Goal: Check status: Check status

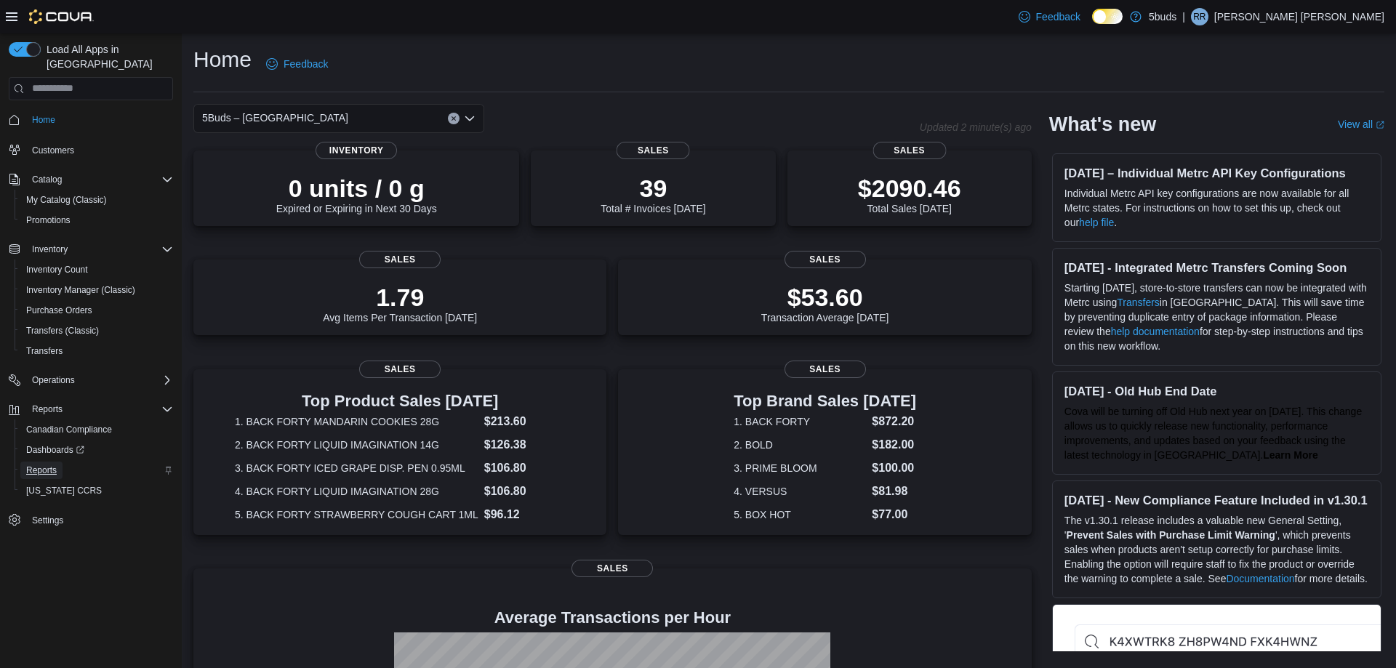
click at [52, 465] on span "Reports" at bounding box center [41, 471] width 31 height 12
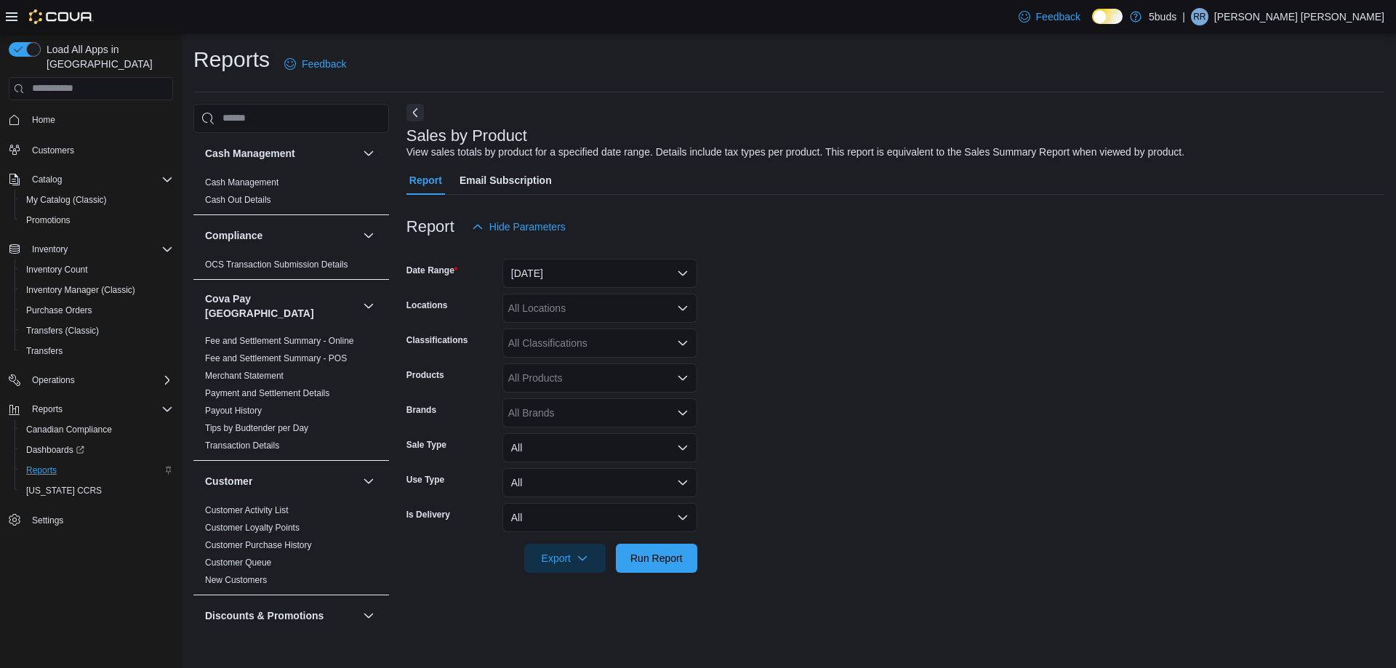
click at [682, 413] on icon "Open list of options" at bounding box center [683, 413] width 12 height 12
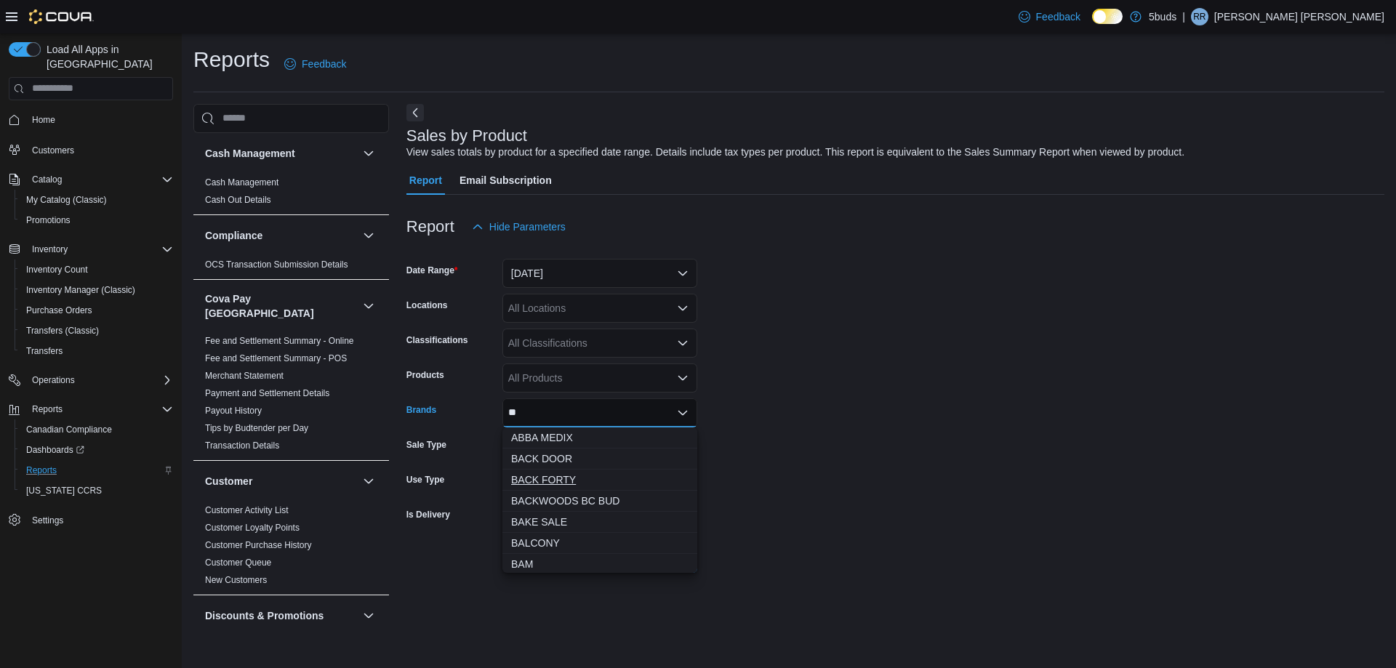
type input "**"
click at [561, 475] on span "BACK FORTY" at bounding box center [599, 480] width 177 height 15
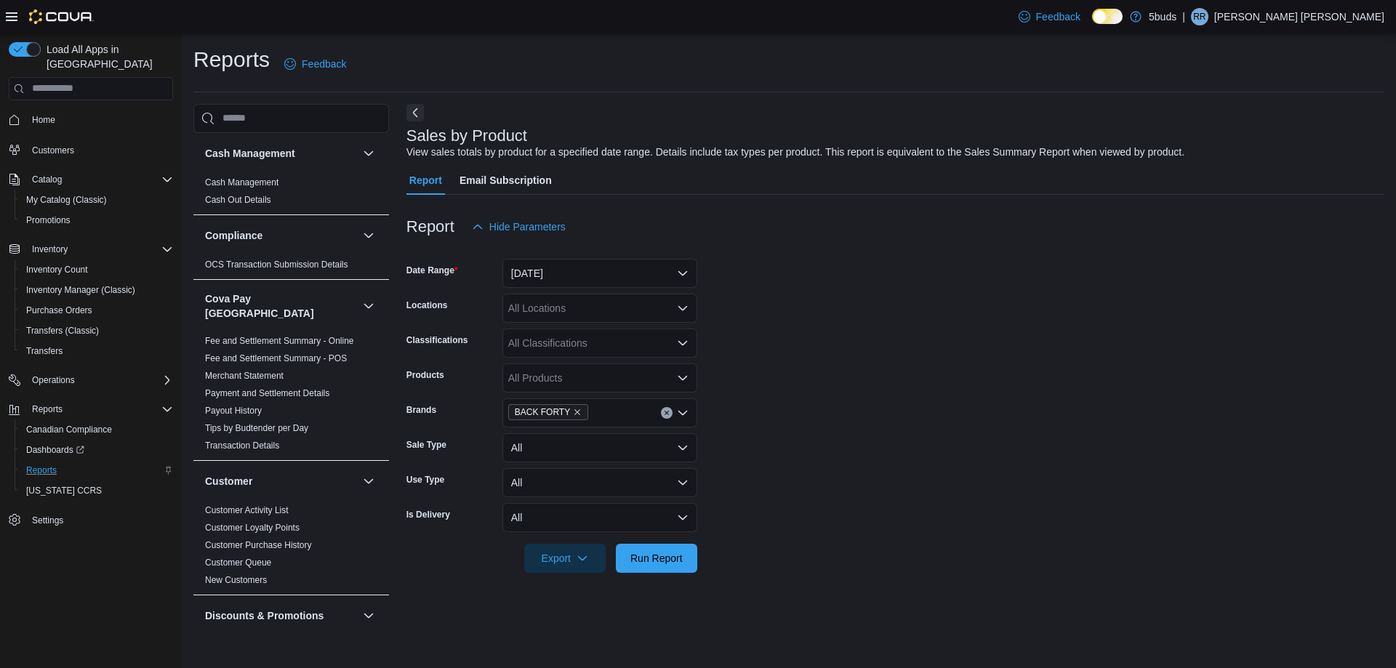
click at [736, 433] on form "Date Range [DATE] Locations All Locations Classifications All Classifications P…" at bounding box center [895, 407] width 978 height 332
click at [648, 563] on span "Run Report" at bounding box center [656, 557] width 52 height 15
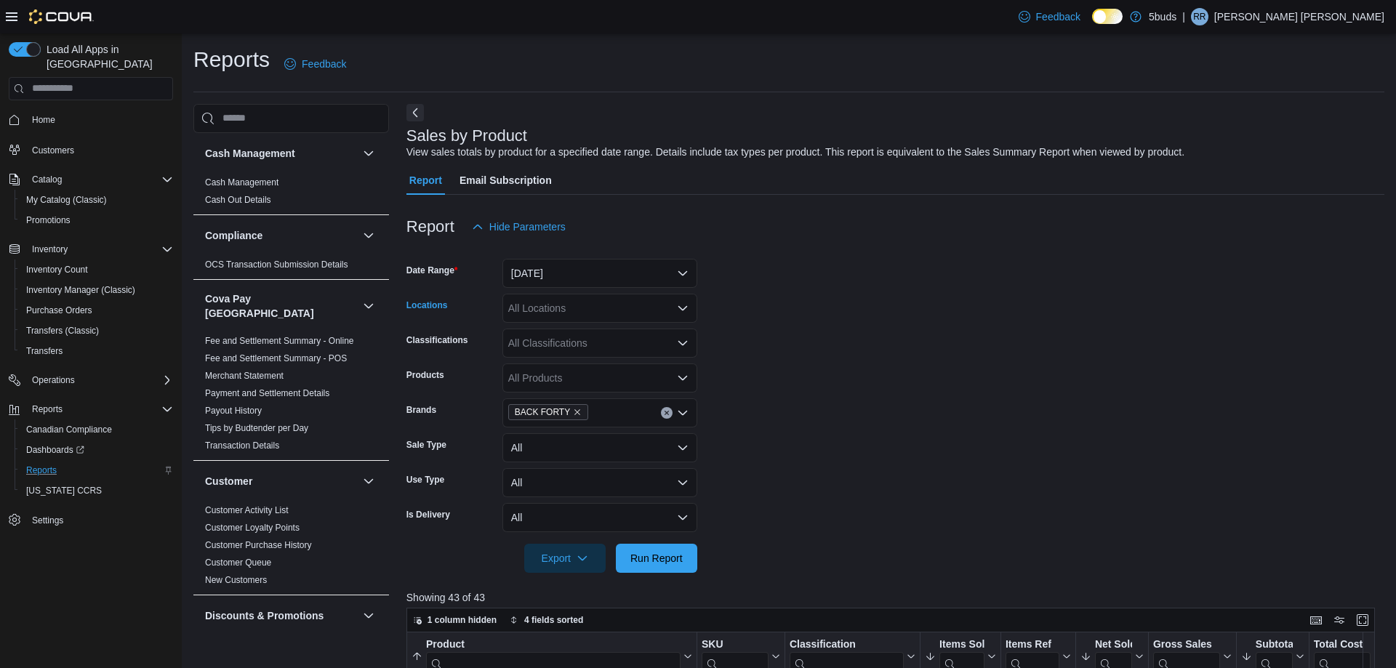
click at [684, 307] on icon "Open list of options" at bounding box center [683, 308] width 12 height 12
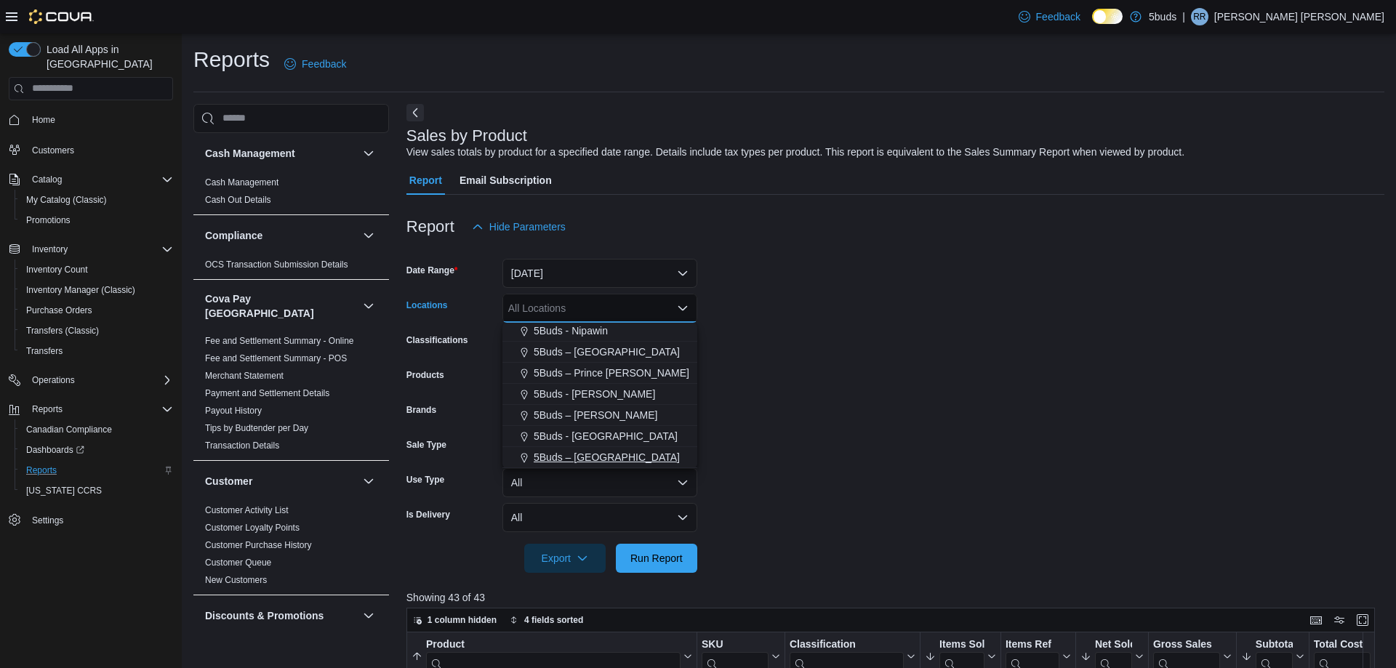
click at [625, 457] on div "5Buds – [GEOGRAPHIC_DATA]" at bounding box center [599, 457] width 177 height 15
click at [674, 563] on span "Run Report" at bounding box center [656, 557] width 52 height 15
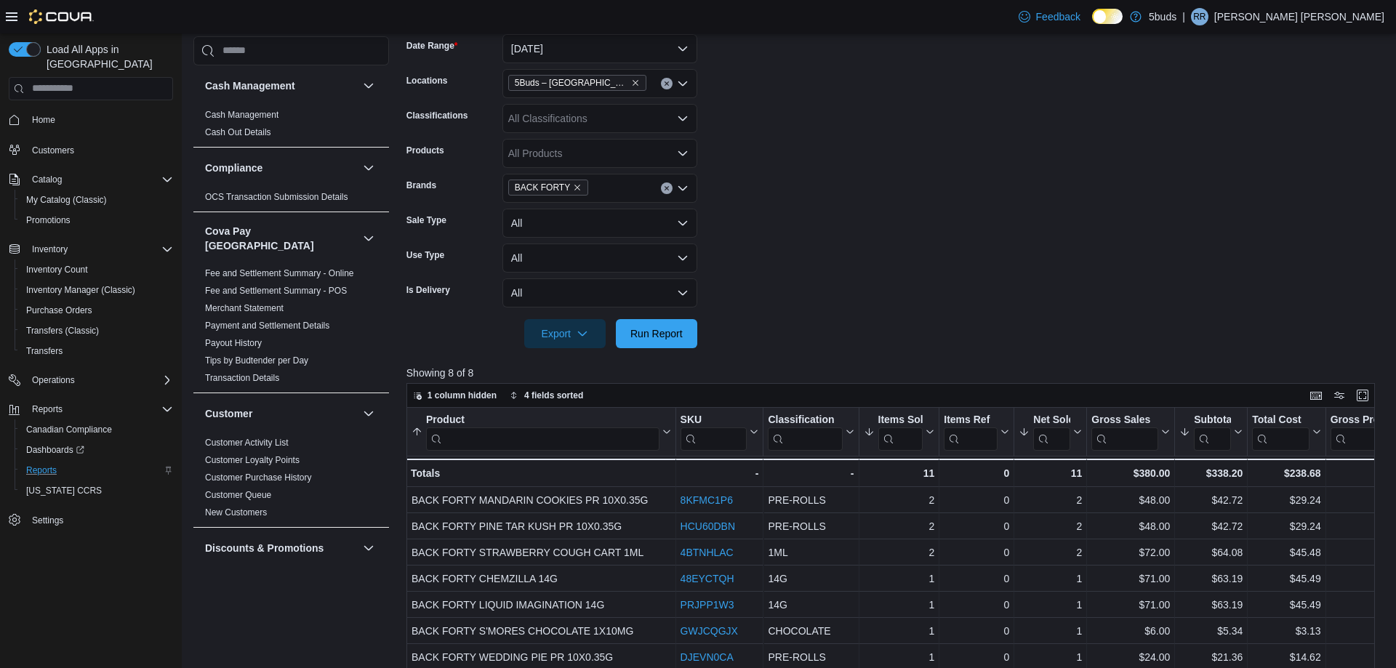
scroll to position [218, 0]
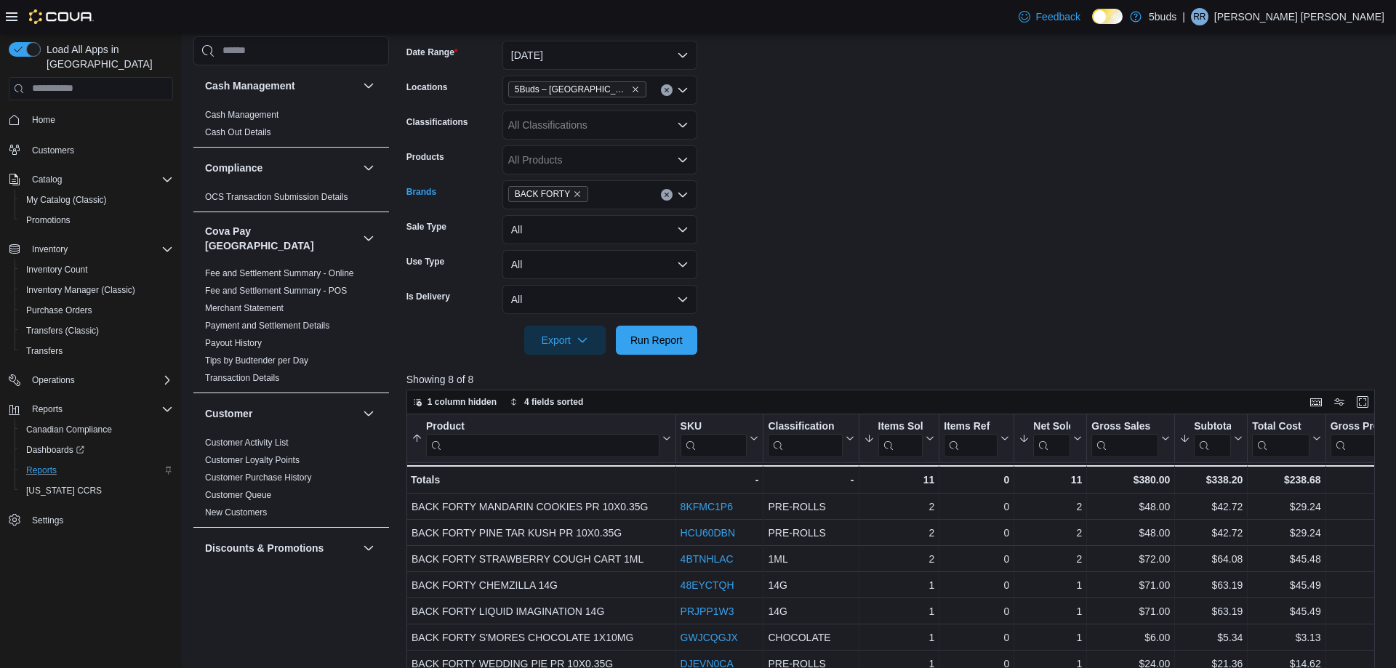
click at [614, 193] on div "BACK FORTY" at bounding box center [599, 194] width 195 height 29
type input "****"
click at [595, 226] on span "BACK DOOR" at bounding box center [599, 219] width 177 height 15
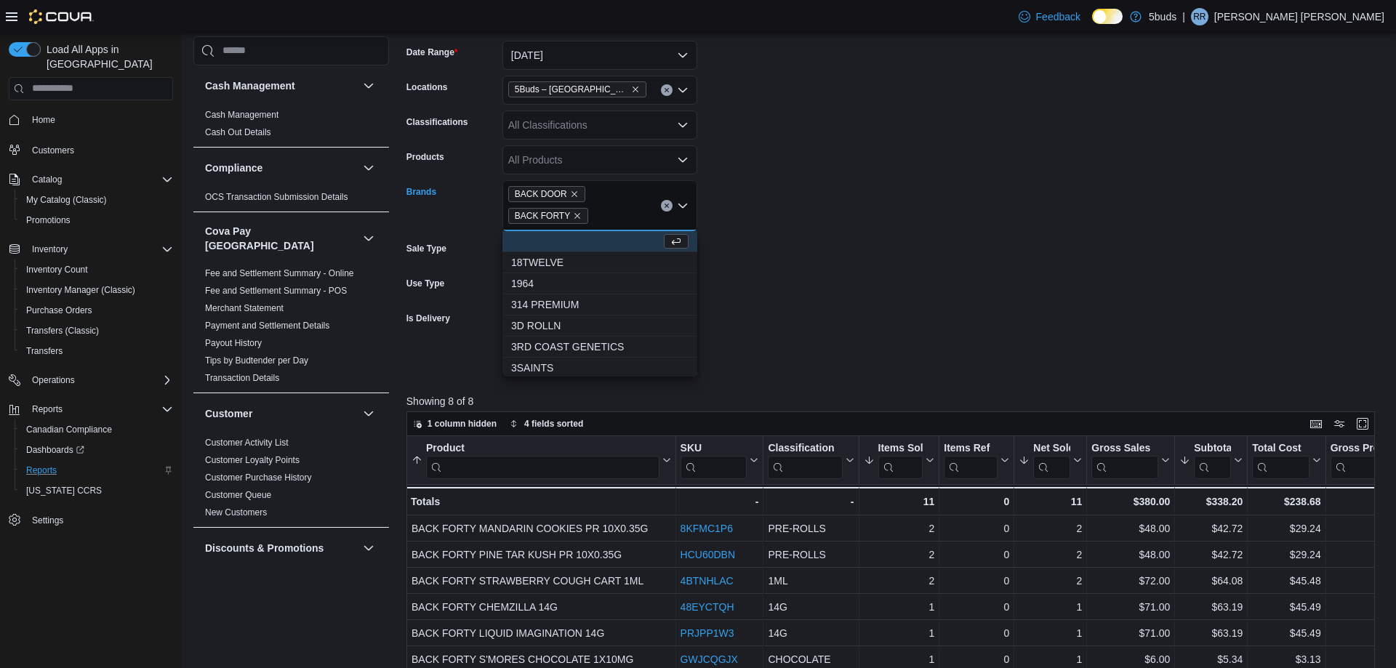
click at [759, 315] on form "Date Range [DATE] Locations 5Buds – [GEOGRAPHIC_DATA] Classifications All Class…" at bounding box center [895, 199] width 978 height 353
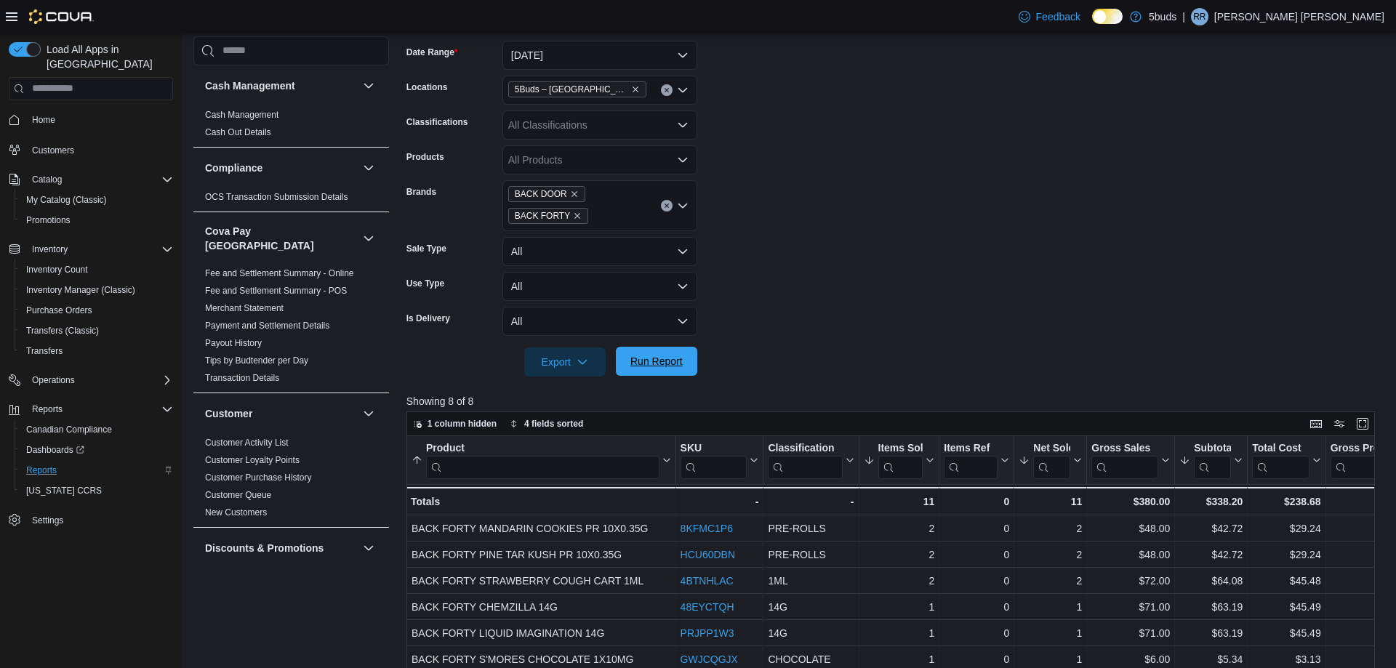
click at [682, 366] on span "Run Report" at bounding box center [656, 361] width 52 height 15
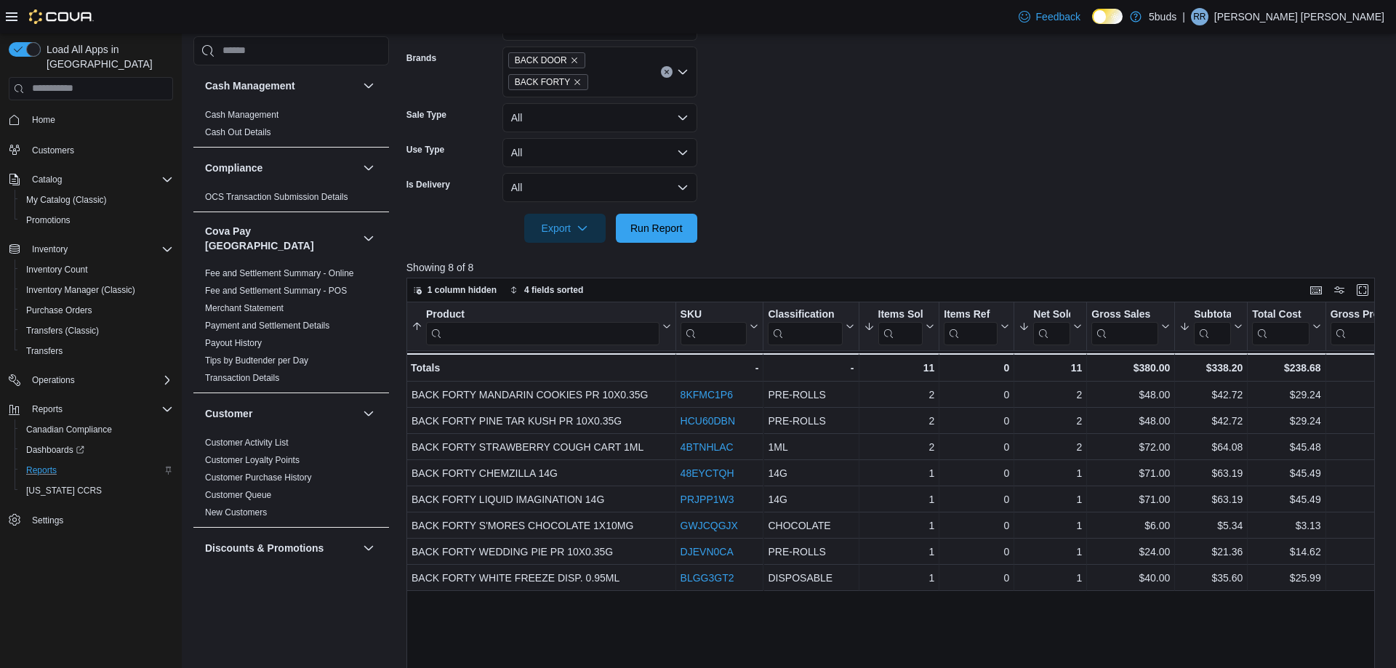
scroll to position [145, 0]
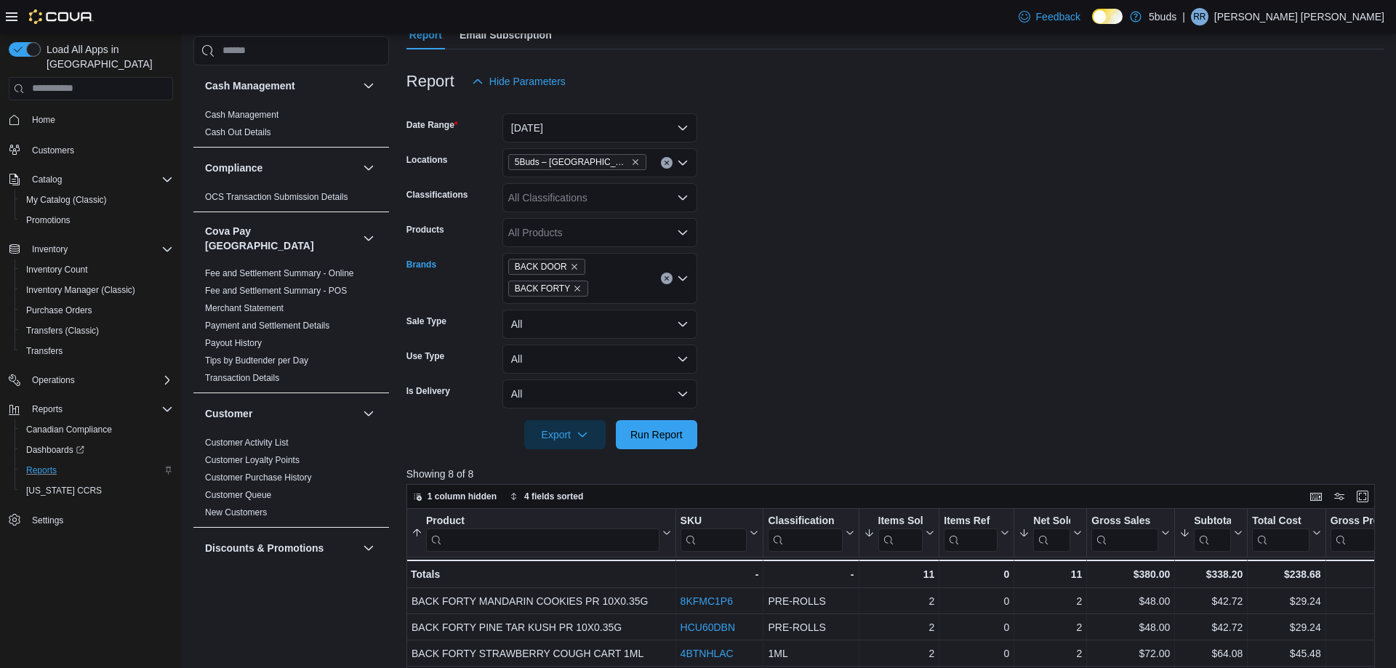
click at [664, 277] on icon "Clear input" at bounding box center [667, 279] width 6 height 6
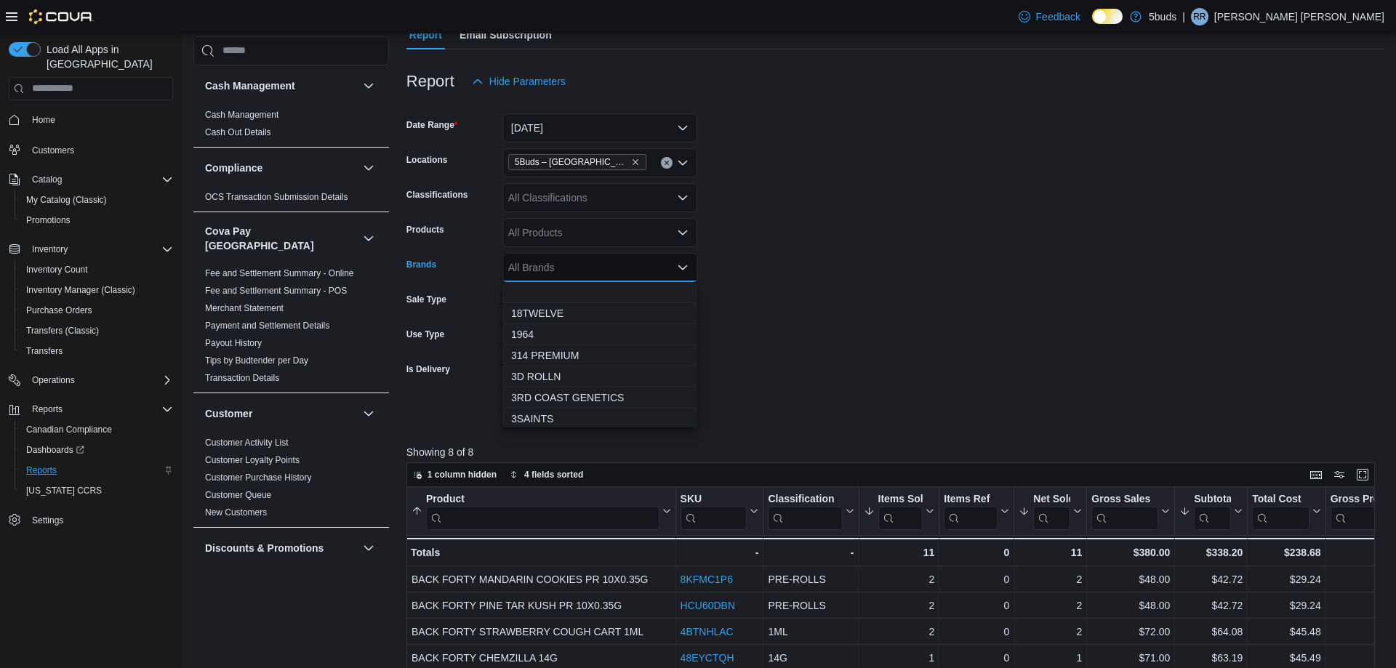
click at [786, 270] on form "Date Range [DATE] Locations 5Buds – [GEOGRAPHIC_DATA] Classifications All Class…" at bounding box center [895, 262] width 978 height 332
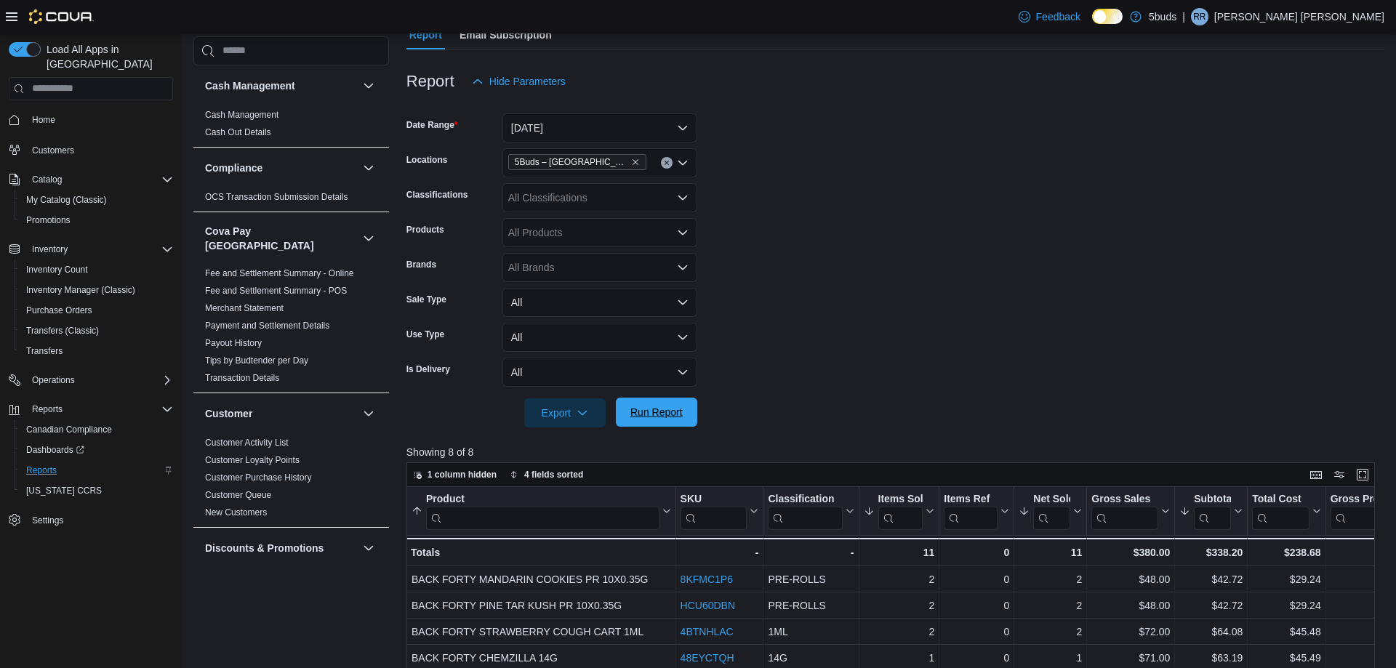
click at [652, 419] on span "Run Report" at bounding box center [657, 412] width 64 height 29
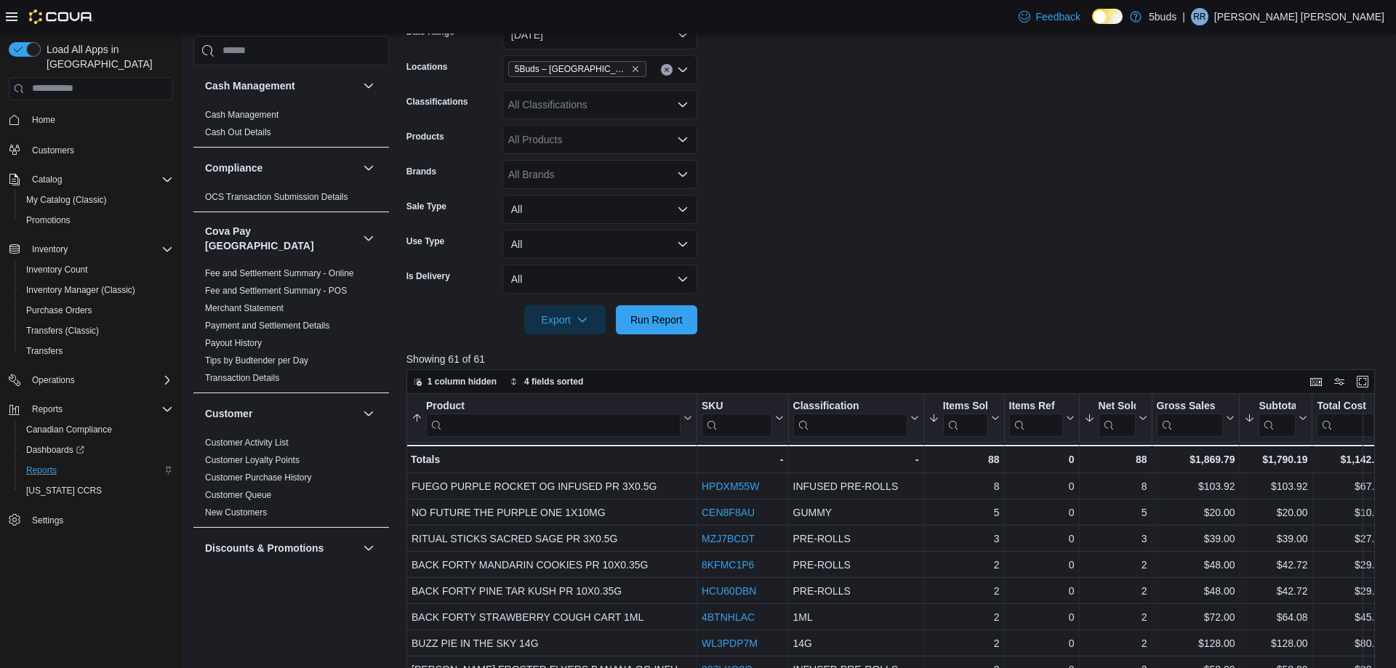
scroll to position [73, 0]
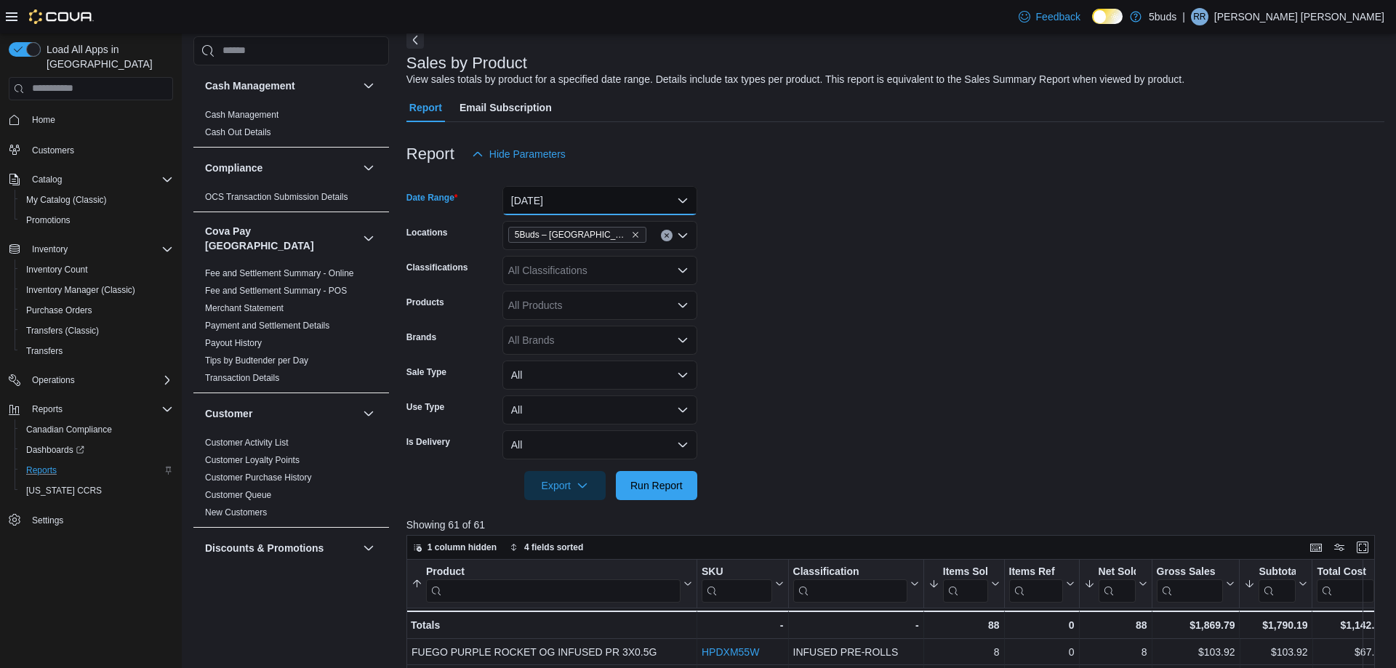
click at [675, 201] on button "[DATE]" at bounding box center [599, 200] width 195 height 29
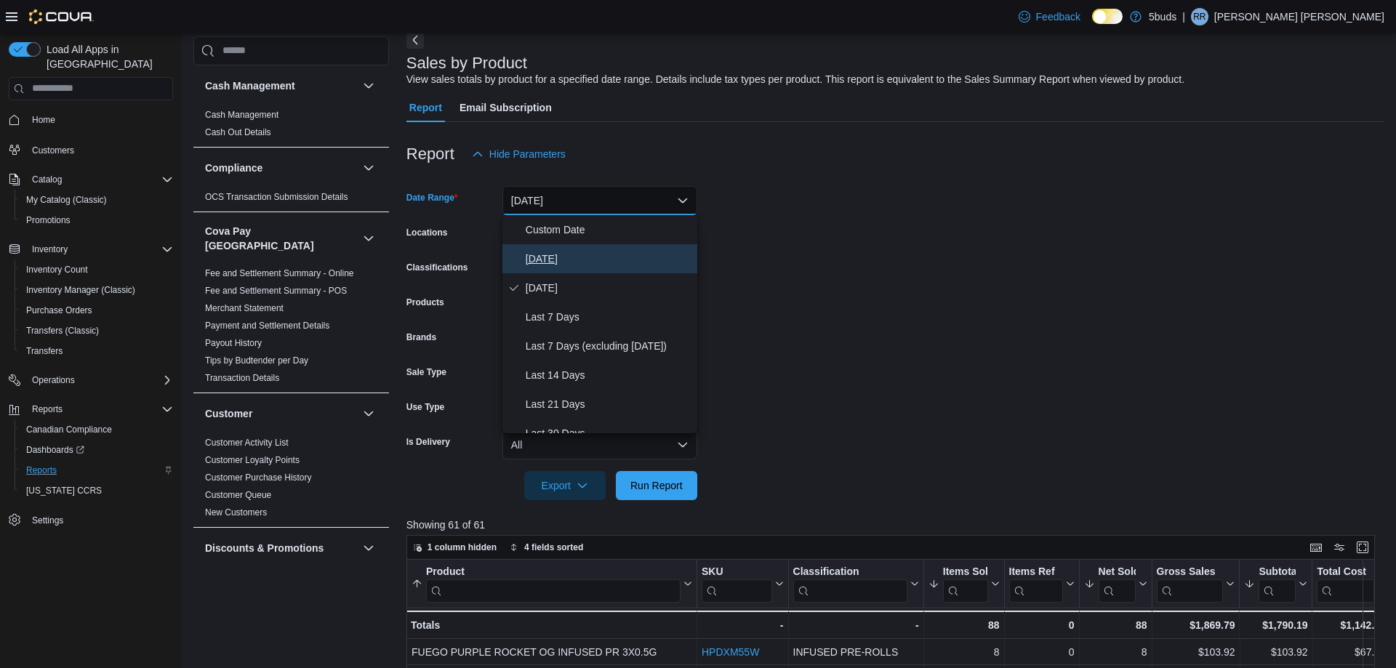
click at [639, 260] on span "[DATE]" at bounding box center [609, 258] width 166 height 17
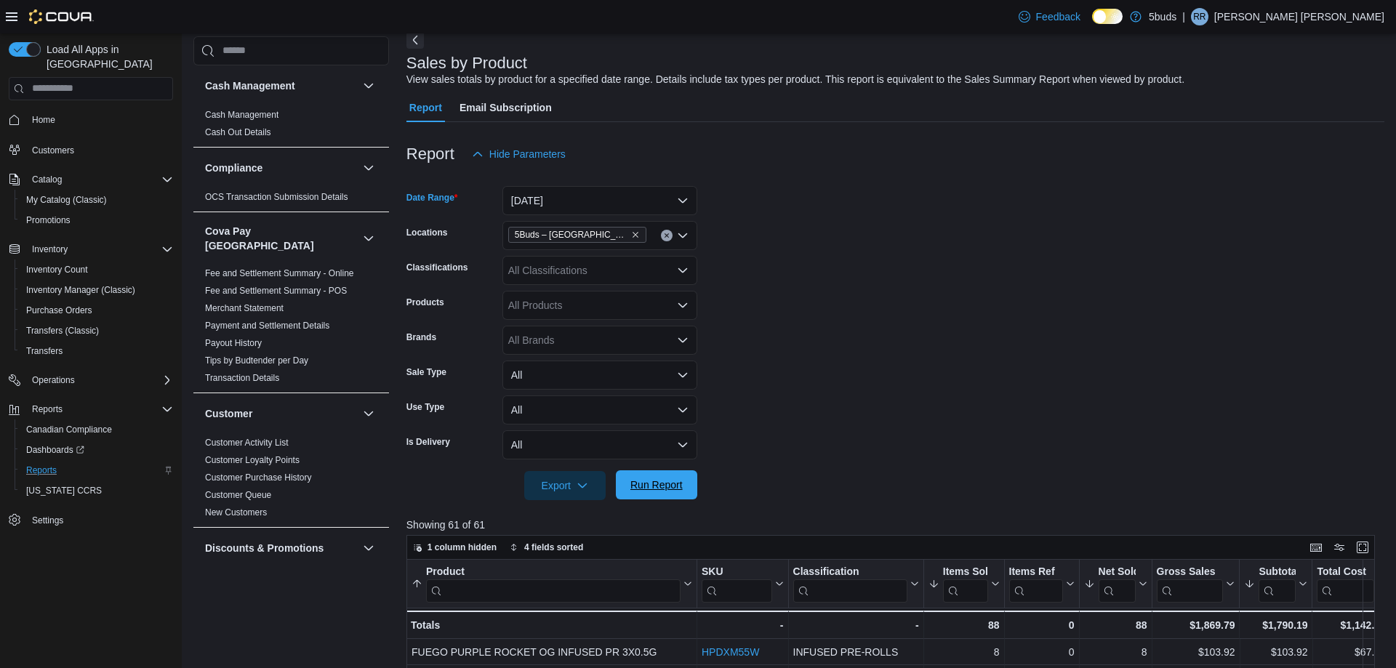
click at [662, 486] on span "Run Report" at bounding box center [656, 485] width 52 height 15
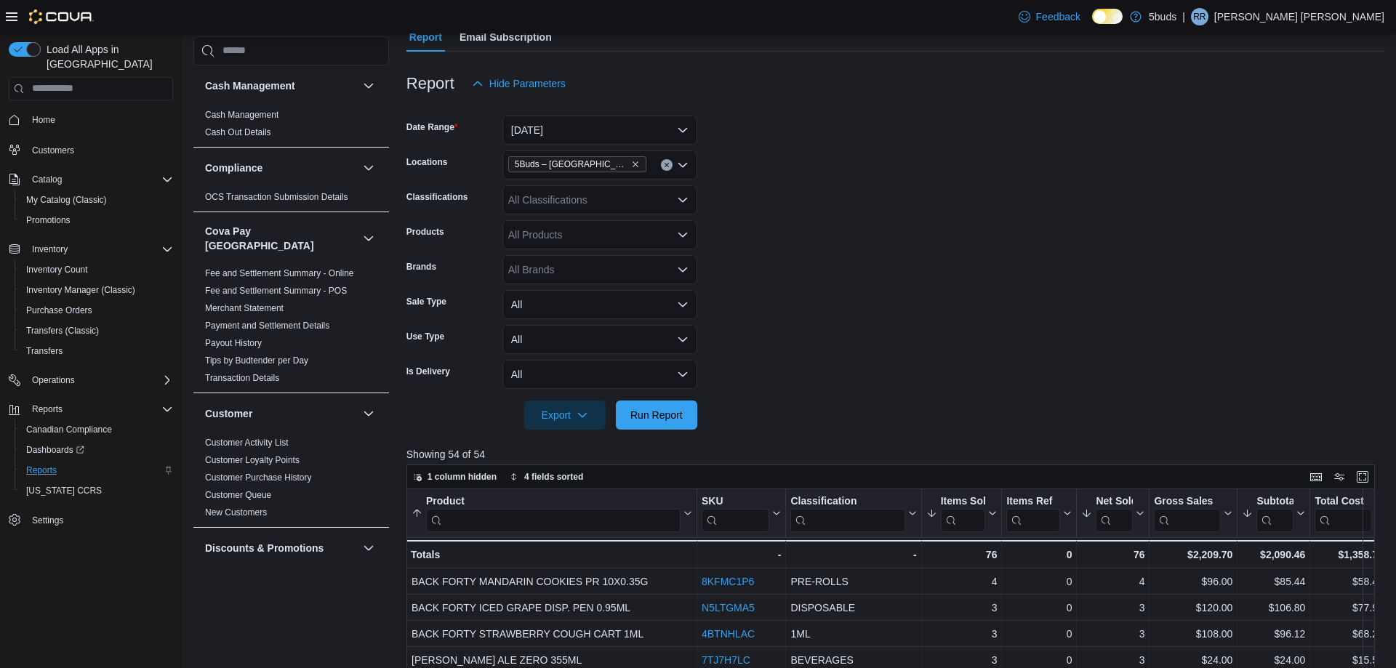
scroll to position [73, 0]
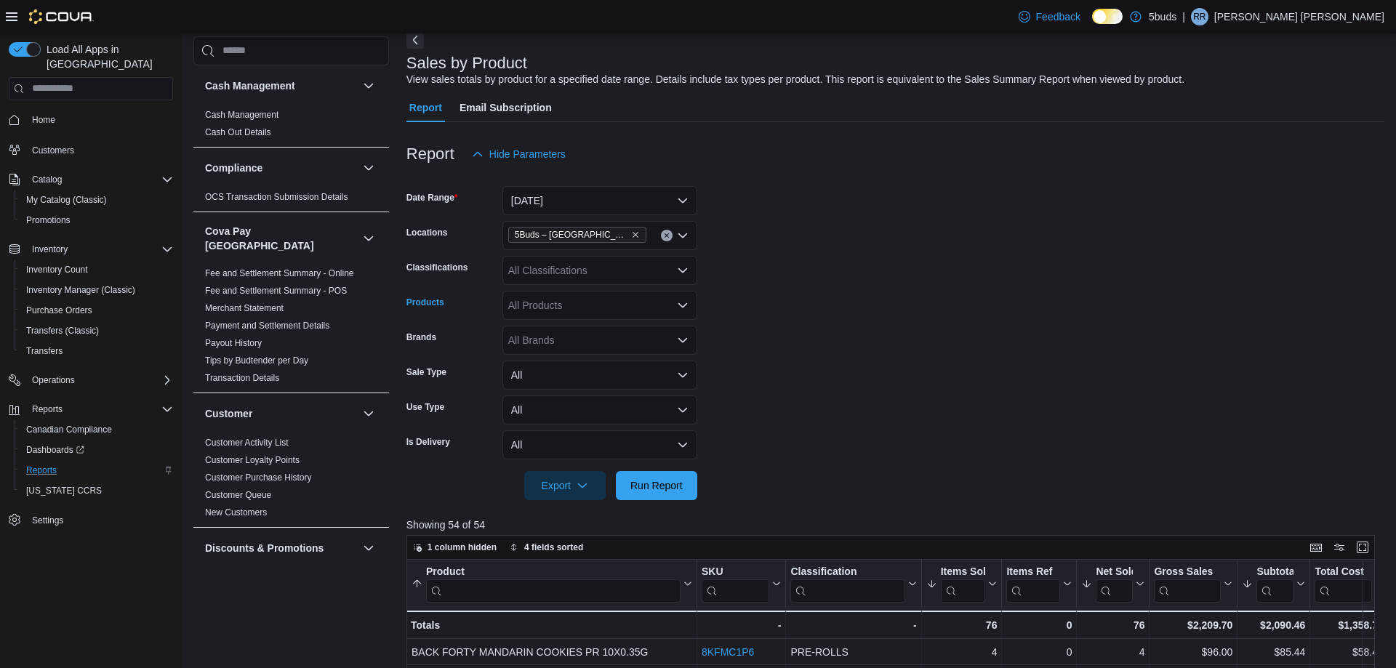
click at [685, 303] on icon "Open list of options" at bounding box center [683, 306] width 12 height 12
click at [730, 294] on form "Date Range [DATE] Locations 5Buds – [GEOGRAPHIC_DATA] Classifications All Class…" at bounding box center [895, 335] width 978 height 332
click at [649, 340] on div "All Brands" at bounding box center [599, 340] width 195 height 29
type input "***"
click at [654, 386] on span "BACK FORTY" at bounding box center [599, 386] width 177 height 15
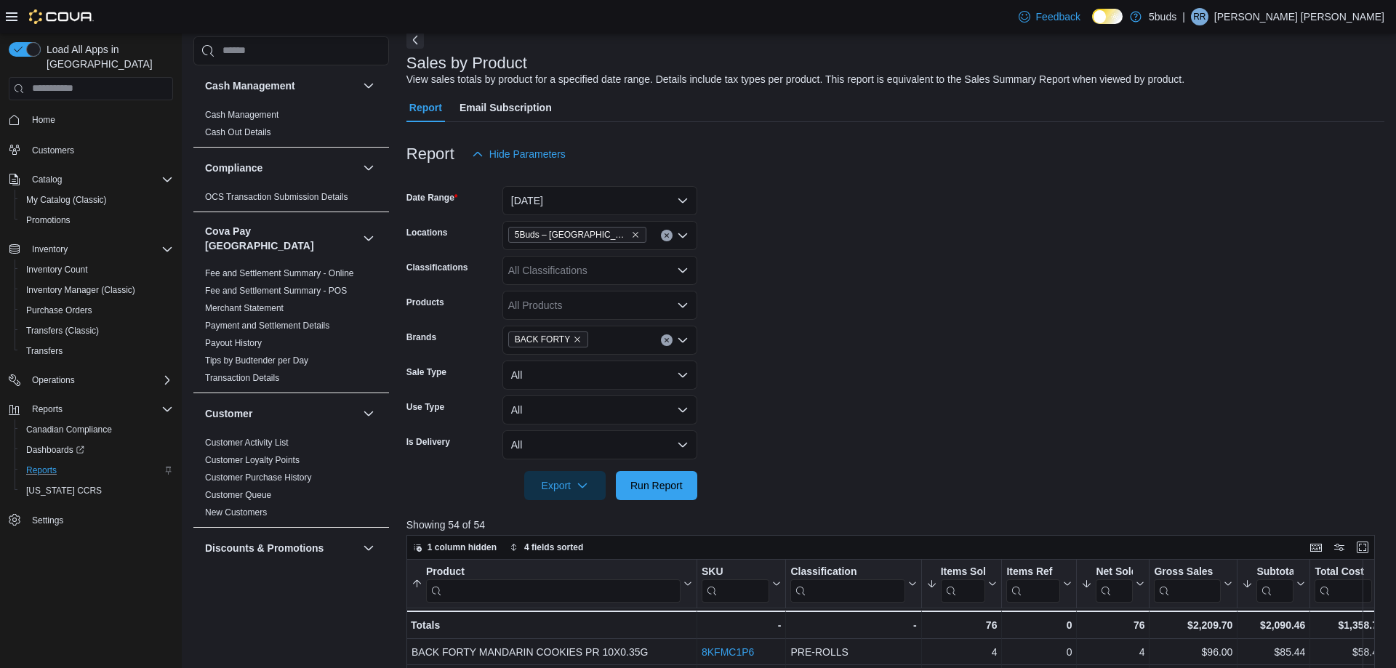
click at [730, 419] on form "Date Range [DATE] Locations 5Buds – [GEOGRAPHIC_DATA] Classifications All Class…" at bounding box center [895, 335] width 978 height 332
click at [651, 489] on span "Run Report" at bounding box center [656, 485] width 52 height 15
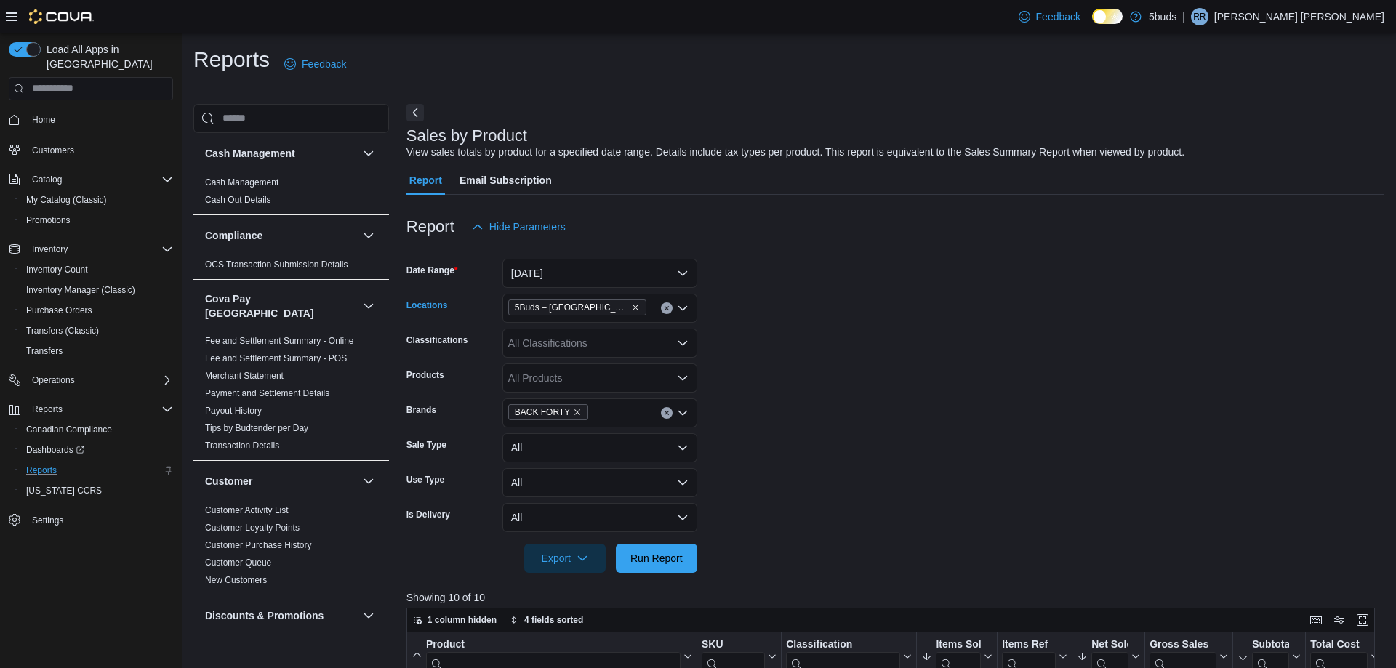
click at [666, 310] on icon "Clear input" at bounding box center [667, 308] width 6 height 6
click at [667, 559] on span "Run Report" at bounding box center [656, 557] width 52 height 15
click at [574, 414] on icon "Remove BACK FORTY from selection in this group" at bounding box center [577, 412] width 6 height 6
click at [752, 406] on form "Date Range [DATE] Locations All Locations Classifications All Classifications P…" at bounding box center [895, 407] width 978 height 332
click at [683, 305] on icon "Open list of options" at bounding box center [683, 308] width 12 height 12
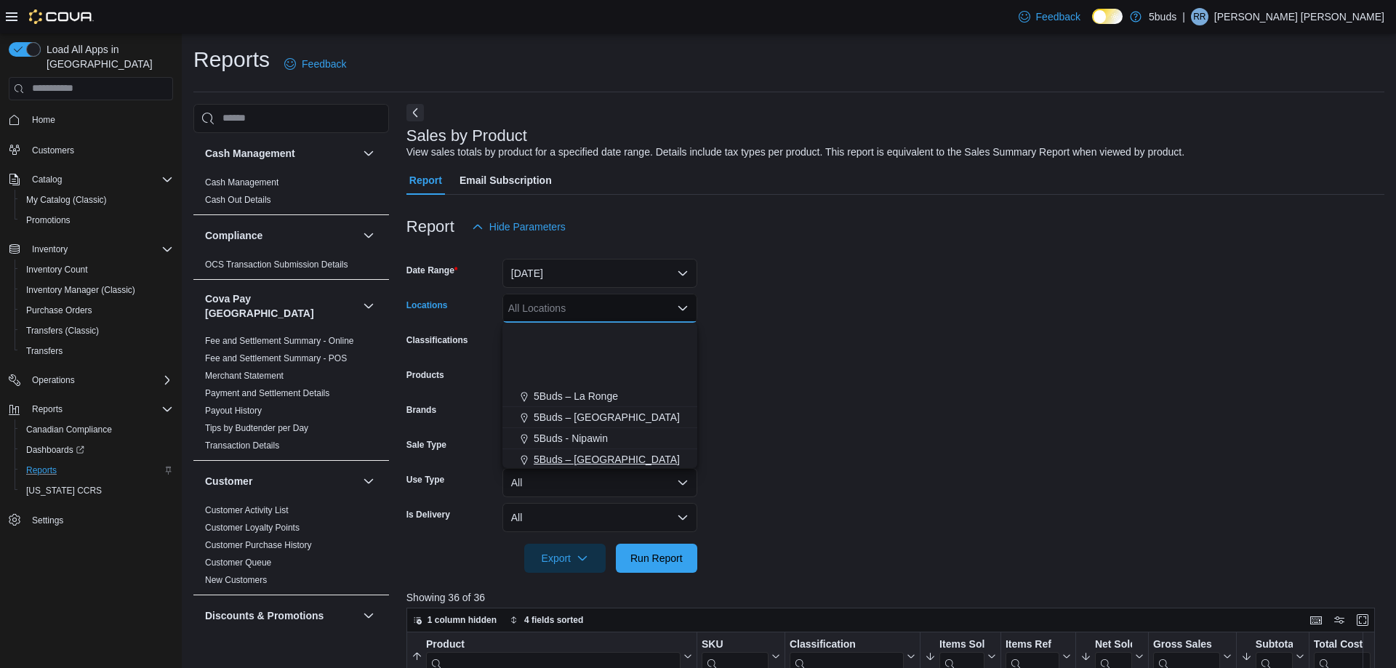
scroll to position [108, 0]
click at [593, 461] on span "5Buds – [GEOGRAPHIC_DATA]" at bounding box center [607, 457] width 146 height 15
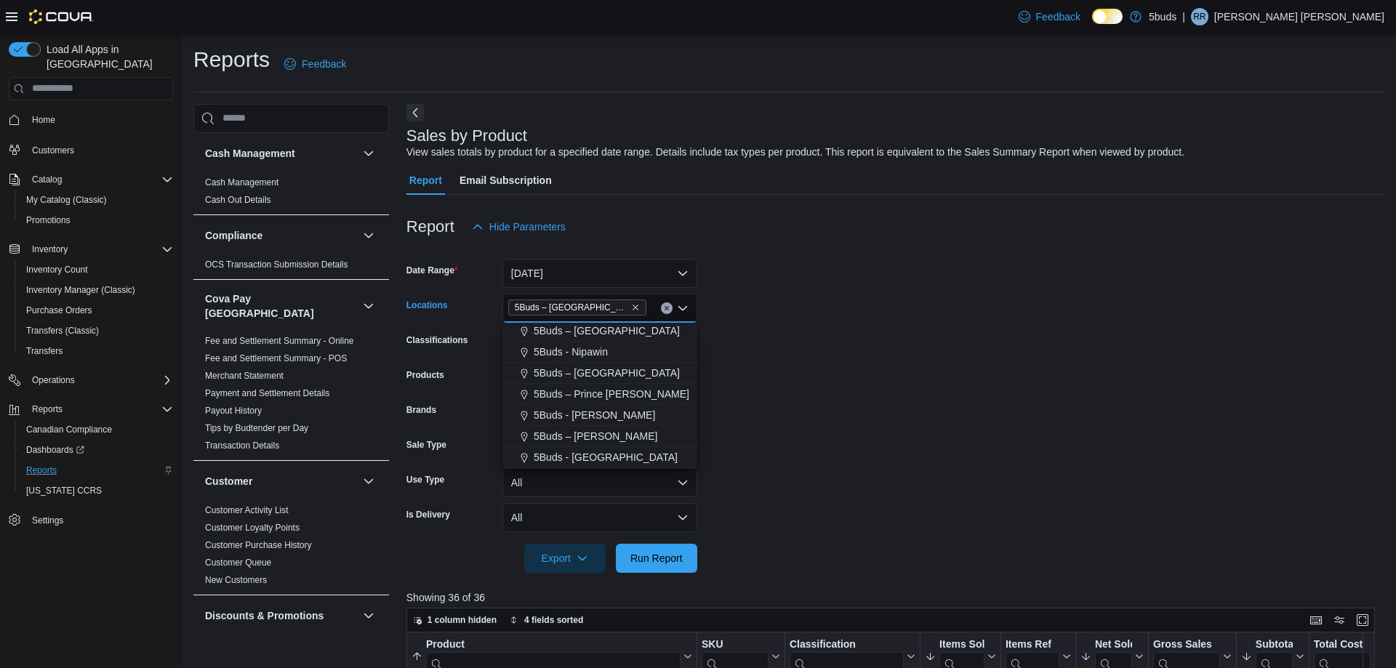
scroll to position [87, 0]
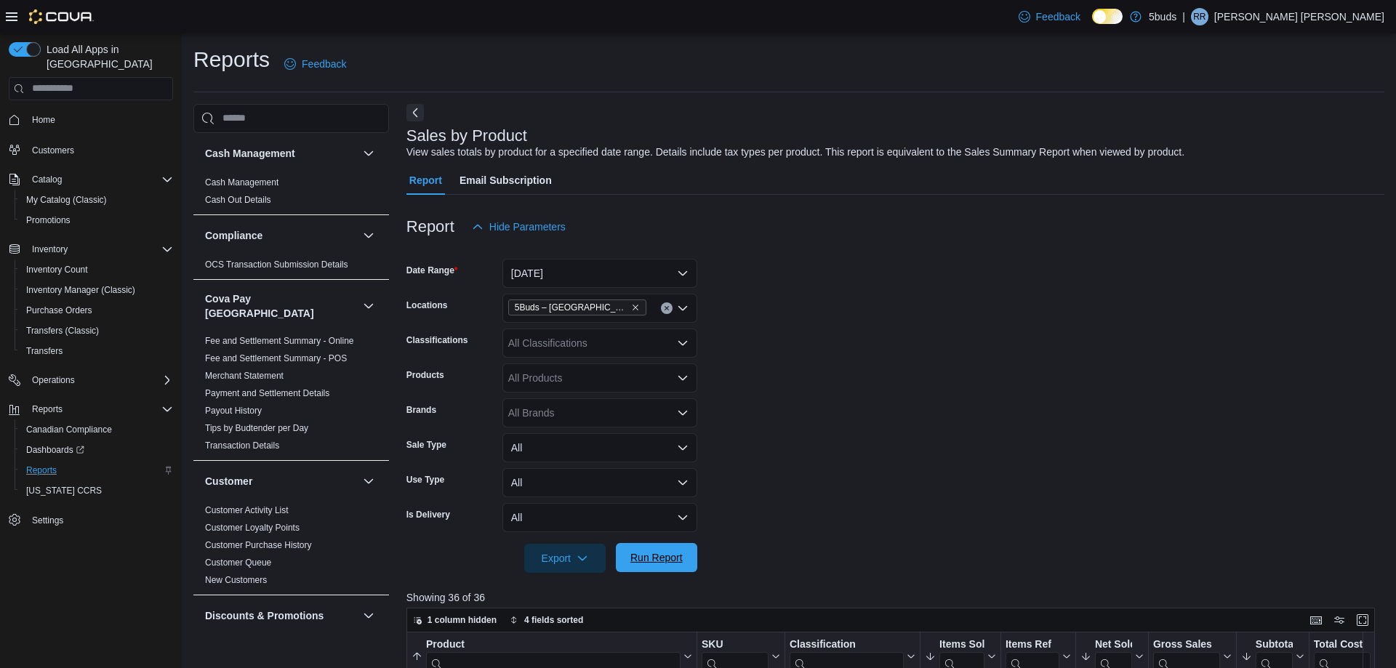
click at [673, 557] on span "Run Report" at bounding box center [656, 557] width 52 height 15
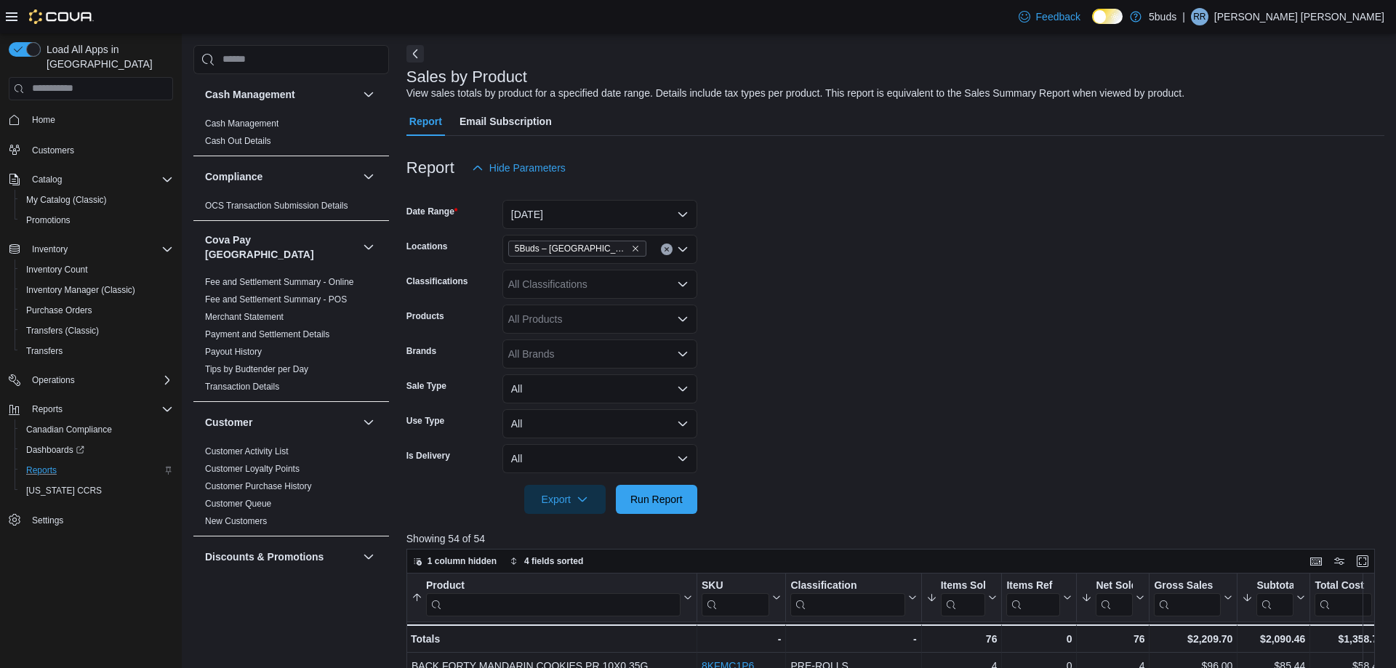
scroll to position [291, 0]
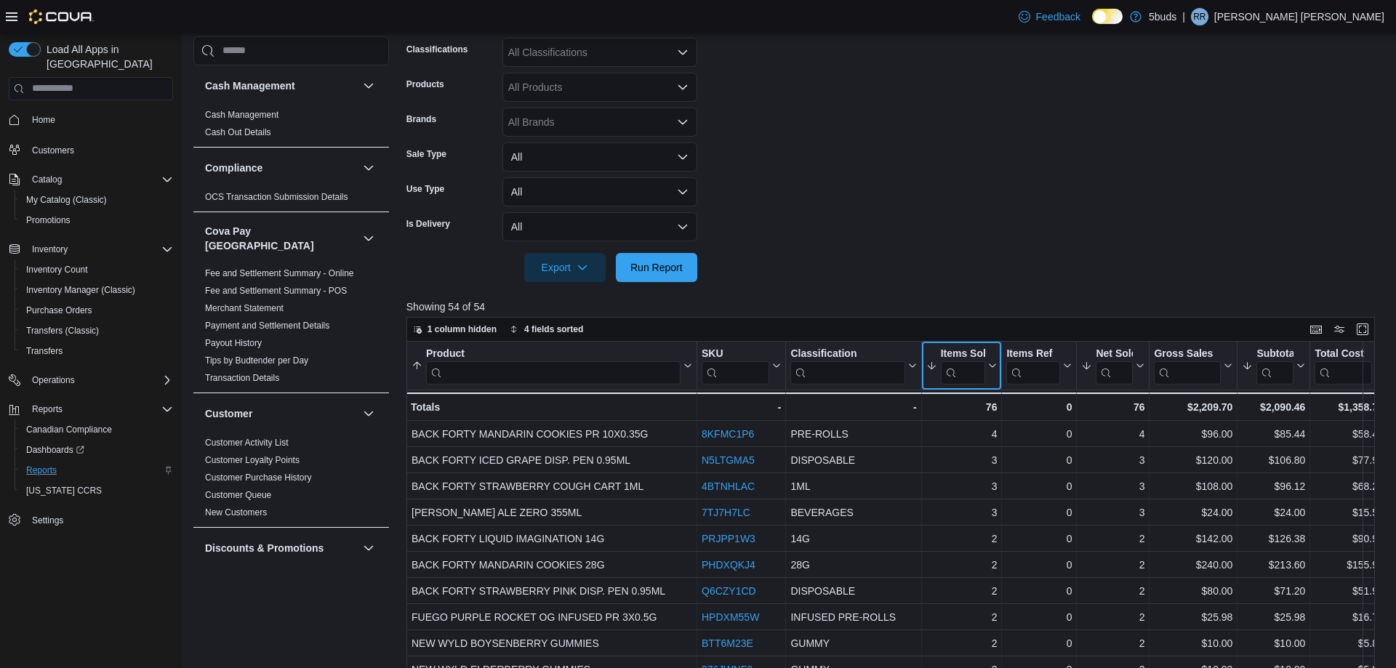
click at [991, 364] on icon at bounding box center [991, 365] width 12 height 9
click at [971, 438] on span "Sort High-Low" at bounding box center [971, 439] width 55 height 12
click at [991, 365] on icon at bounding box center [991, 365] width 12 height 9
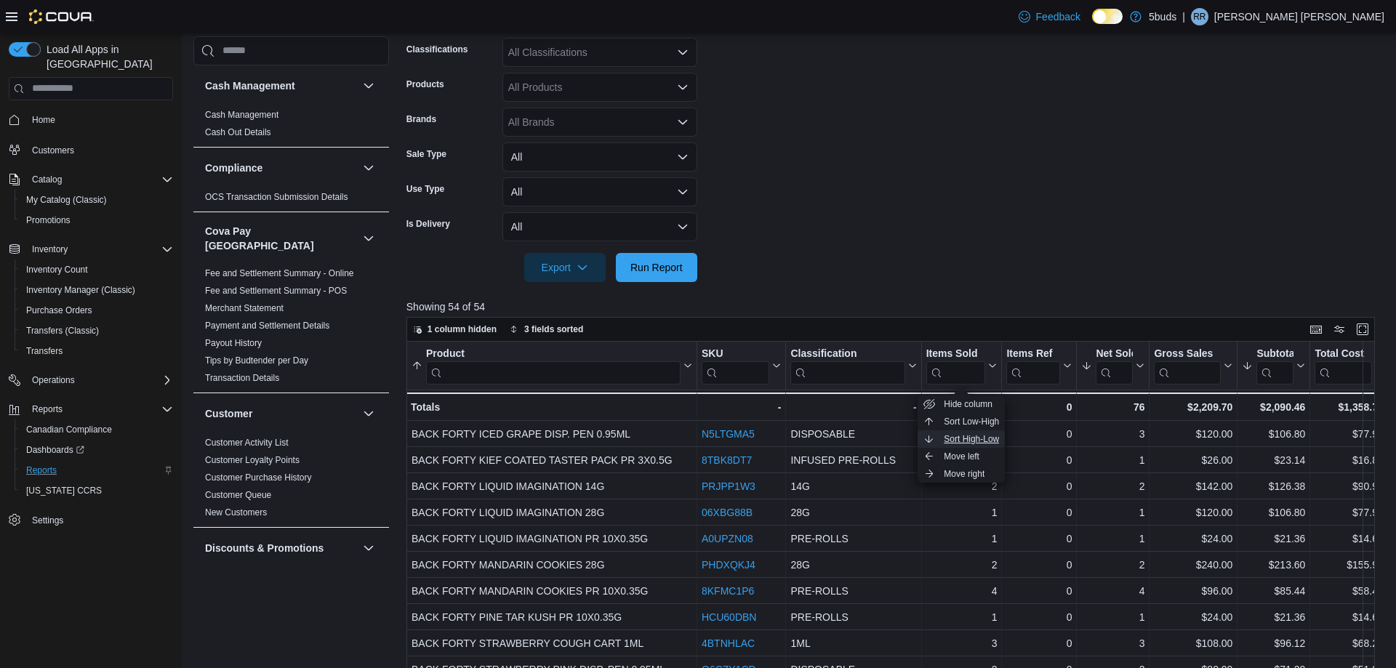
click at [974, 438] on span "Sort High-Low" at bounding box center [971, 439] width 55 height 12
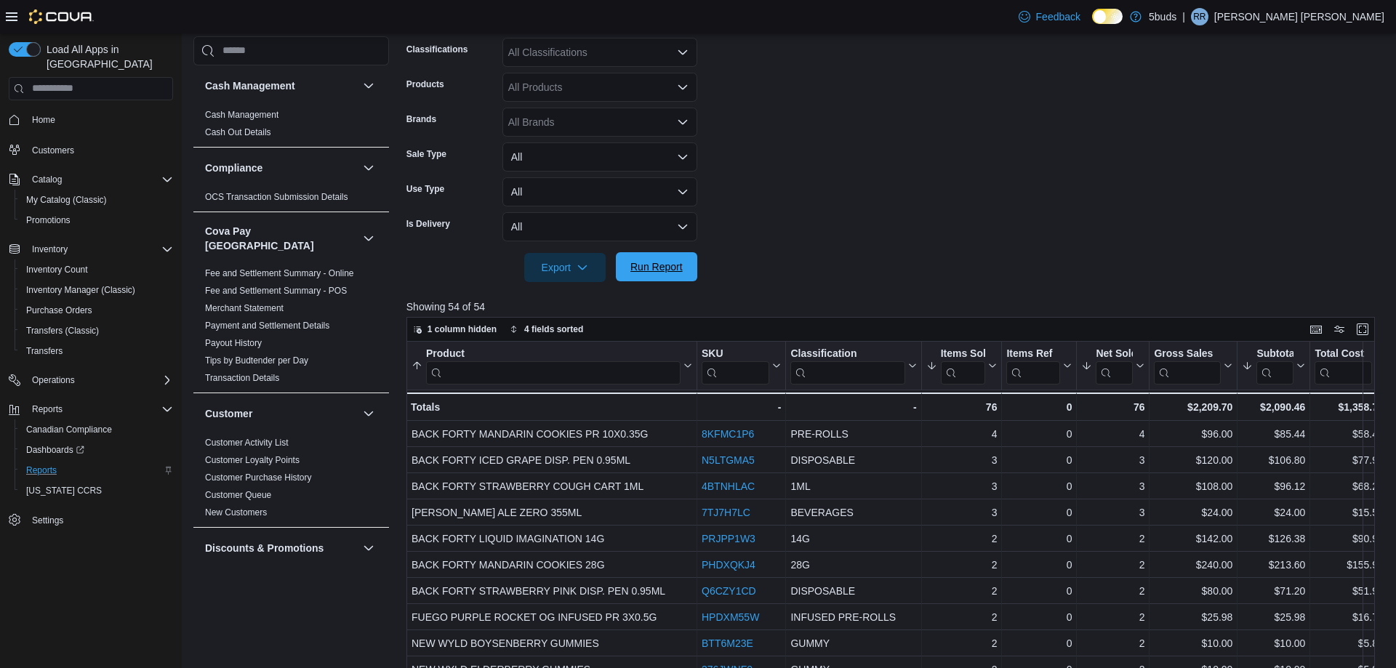
click at [661, 270] on span "Run Report" at bounding box center [656, 267] width 52 height 15
